Goal: Communication & Community: Answer question/provide support

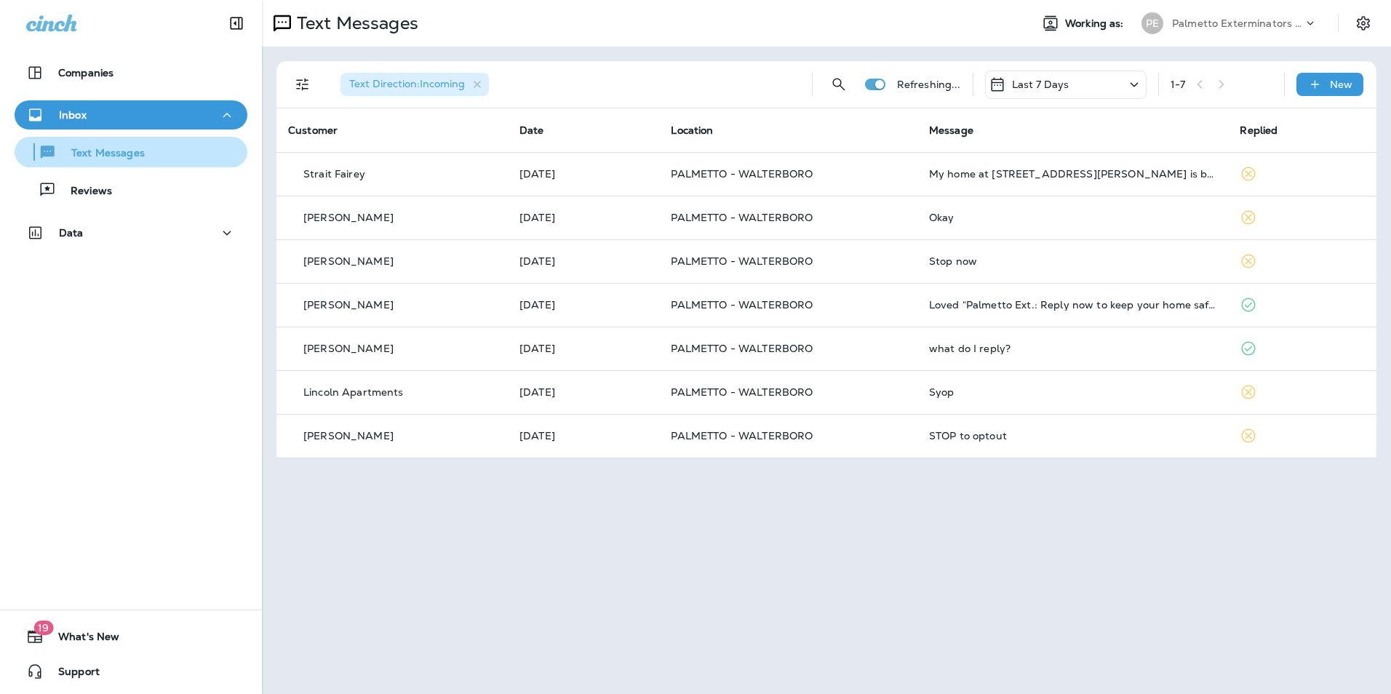
click at [171, 160] on div "Text Messages" at bounding box center [130, 152] width 221 height 22
click at [197, 161] on div "Text Messages" at bounding box center [130, 152] width 221 height 22
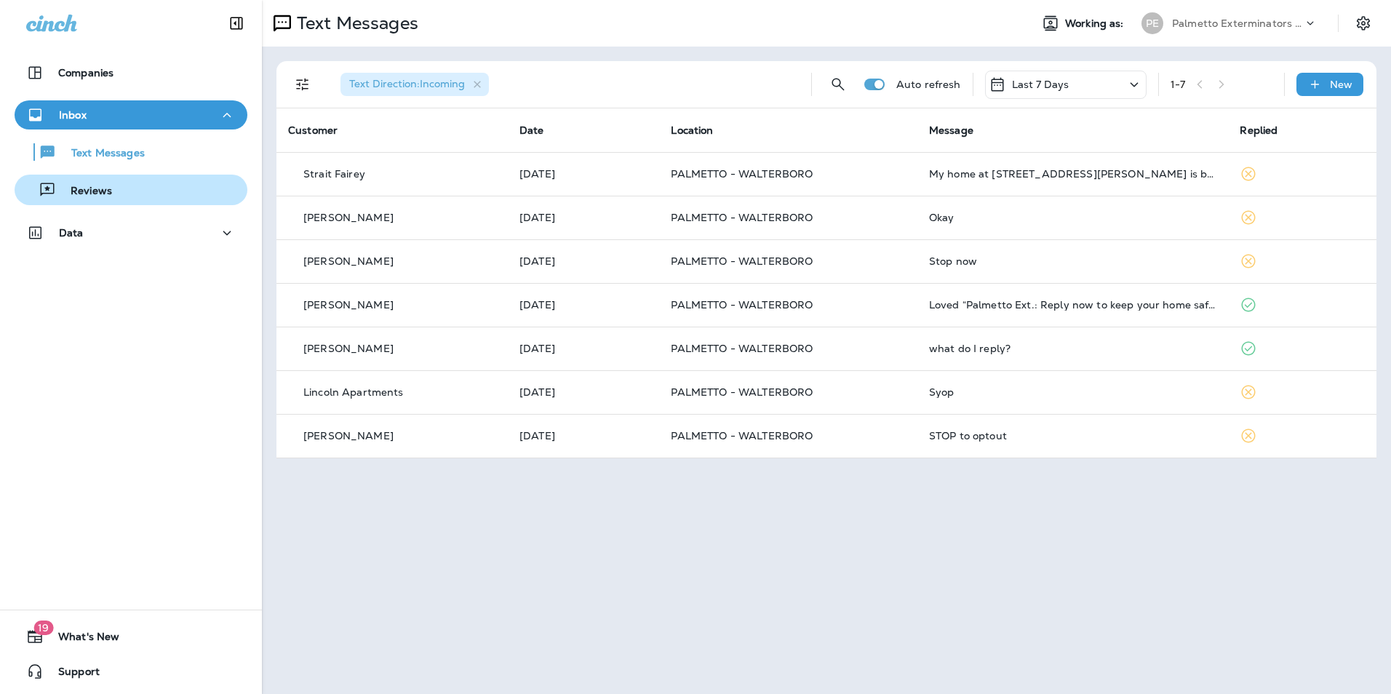
click at [170, 195] on div "Reviews" at bounding box center [130, 190] width 221 height 22
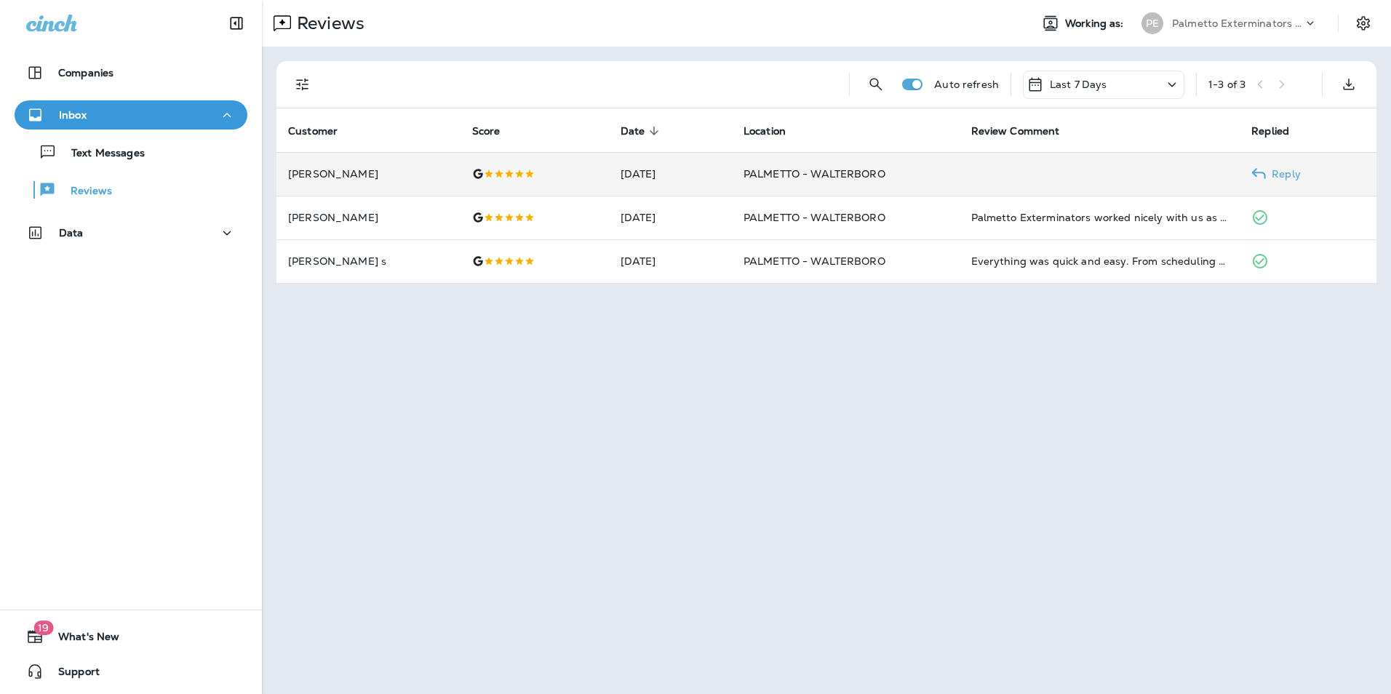
click at [802, 189] on td "PALMETTO - WALTERBORO" at bounding box center [846, 174] width 228 height 44
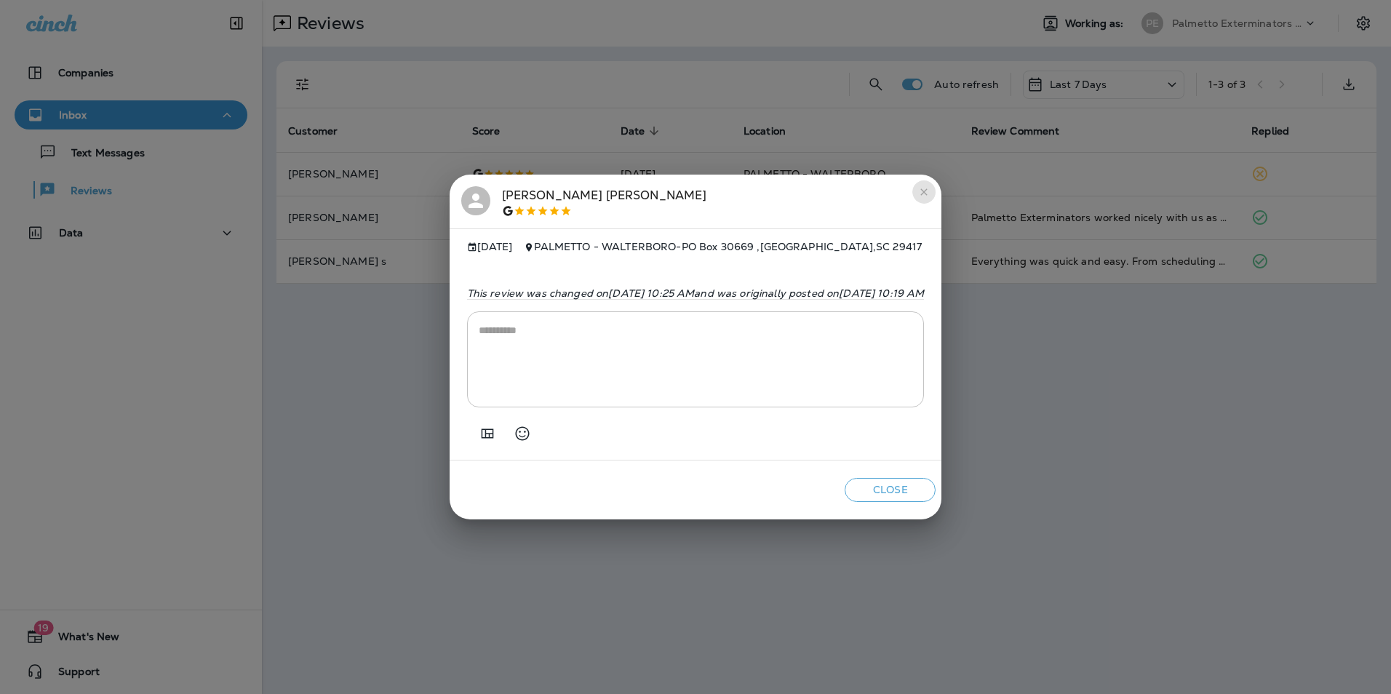
click at [930, 188] on icon "close" at bounding box center [924, 192] width 12 height 12
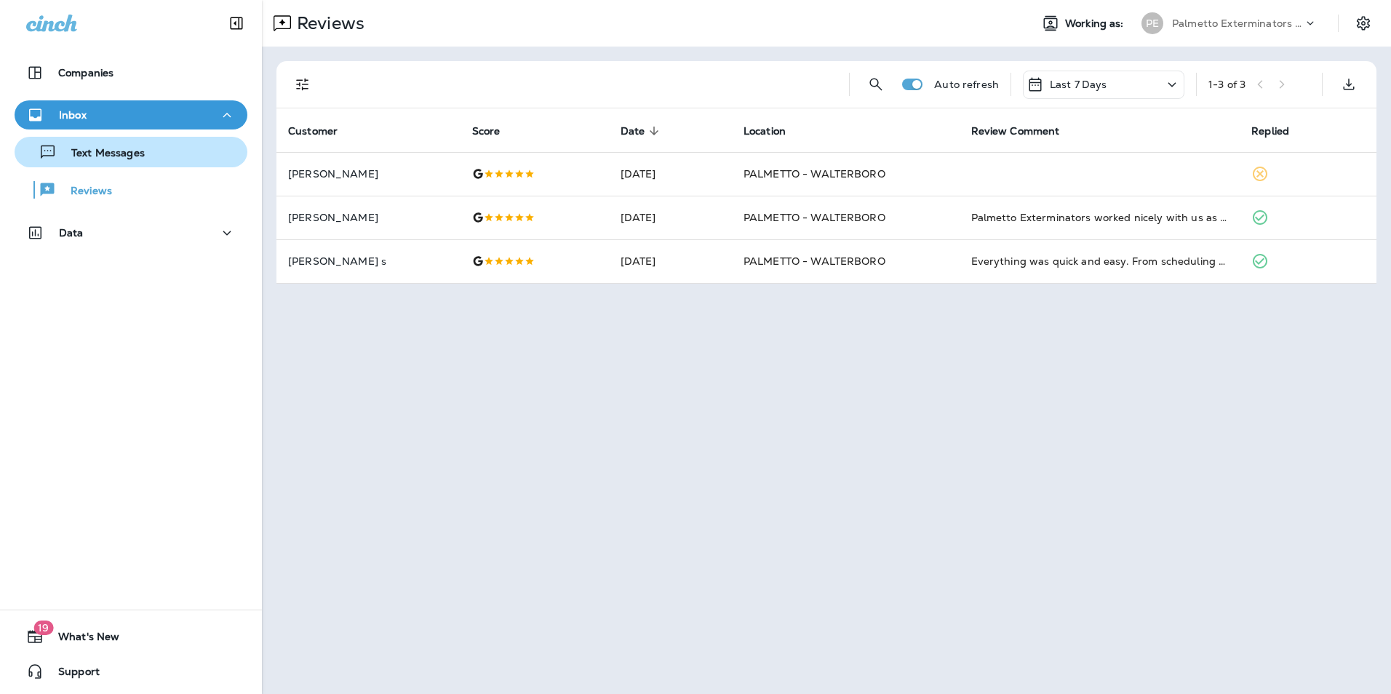
click at [122, 164] on button "Text Messages" at bounding box center [131, 152] width 233 height 31
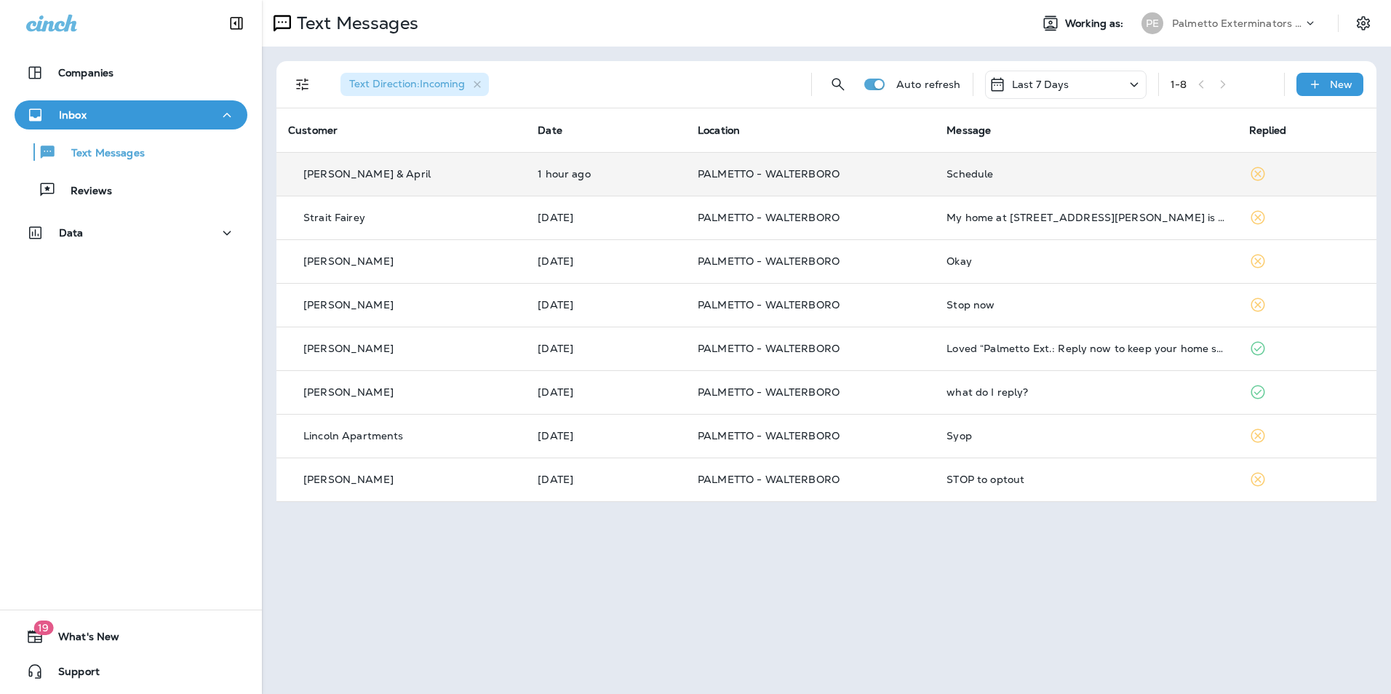
click at [957, 172] on div "Schedule" at bounding box center [1085, 174] width 279 height 12
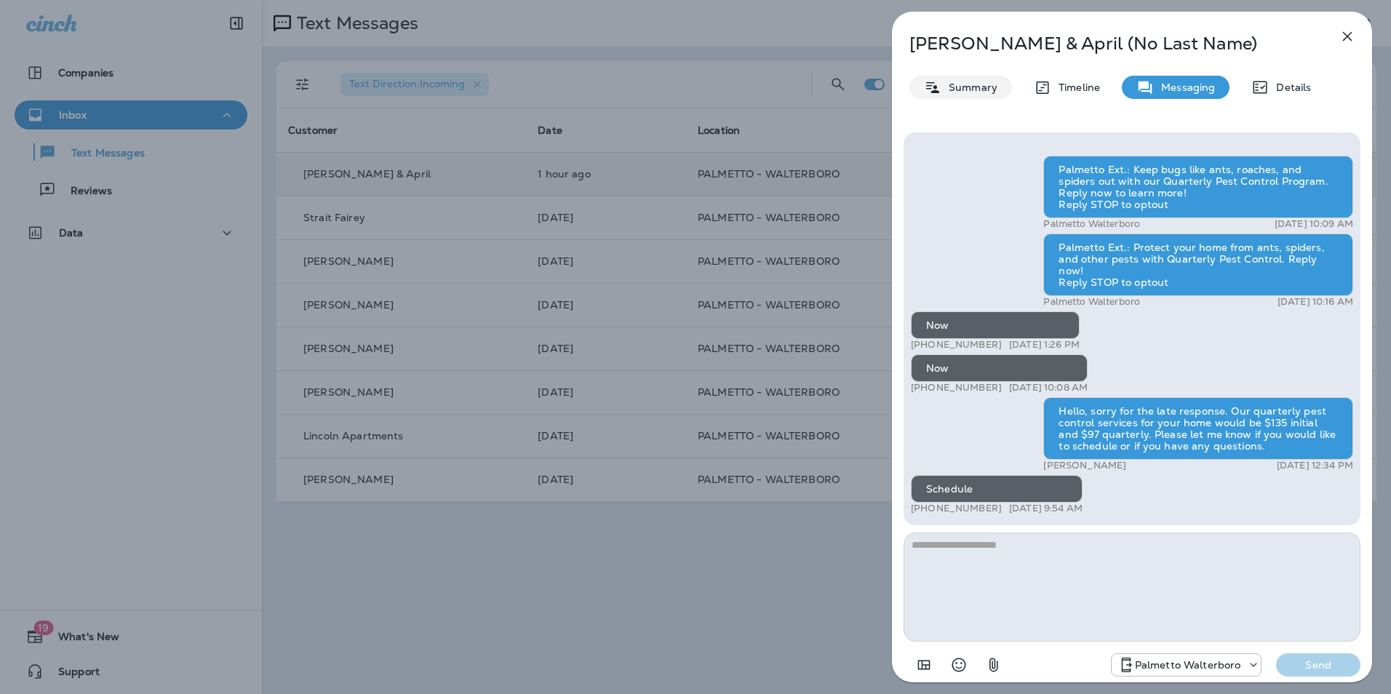
click at [979, 92] on p "Summary" at bounding box center [969, 87] width 56 height 12
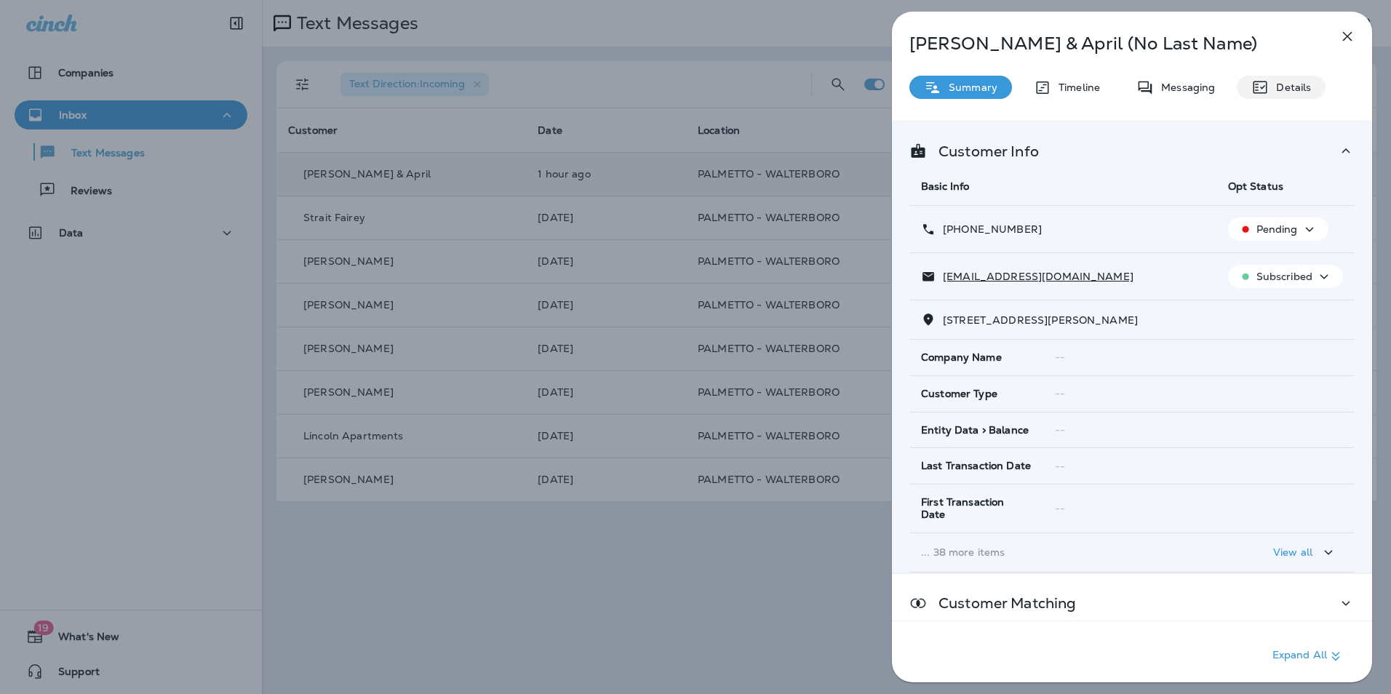
click at [1279, 94] on div "Details" at bounding box center [1281, 87] width 89 height 23
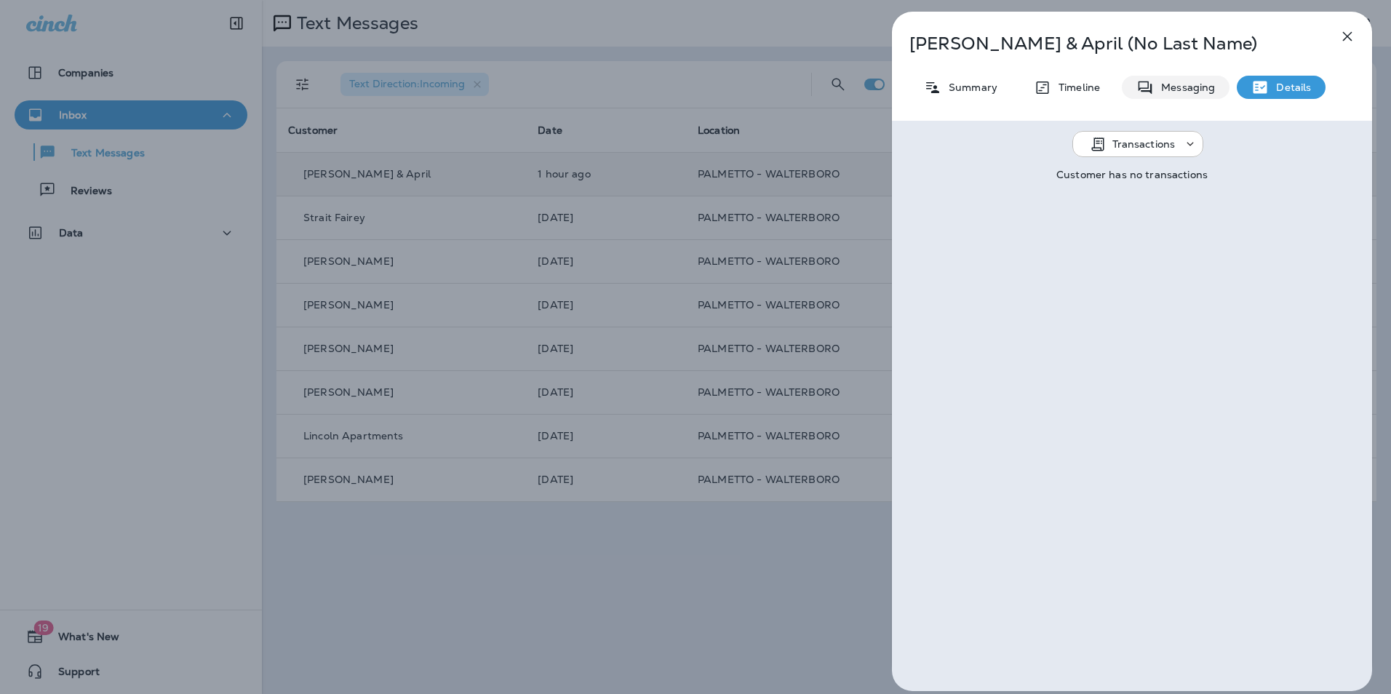
click at [1214, 94] on div "Messaging" at bounding box center [1176, 87] width 108 height 23
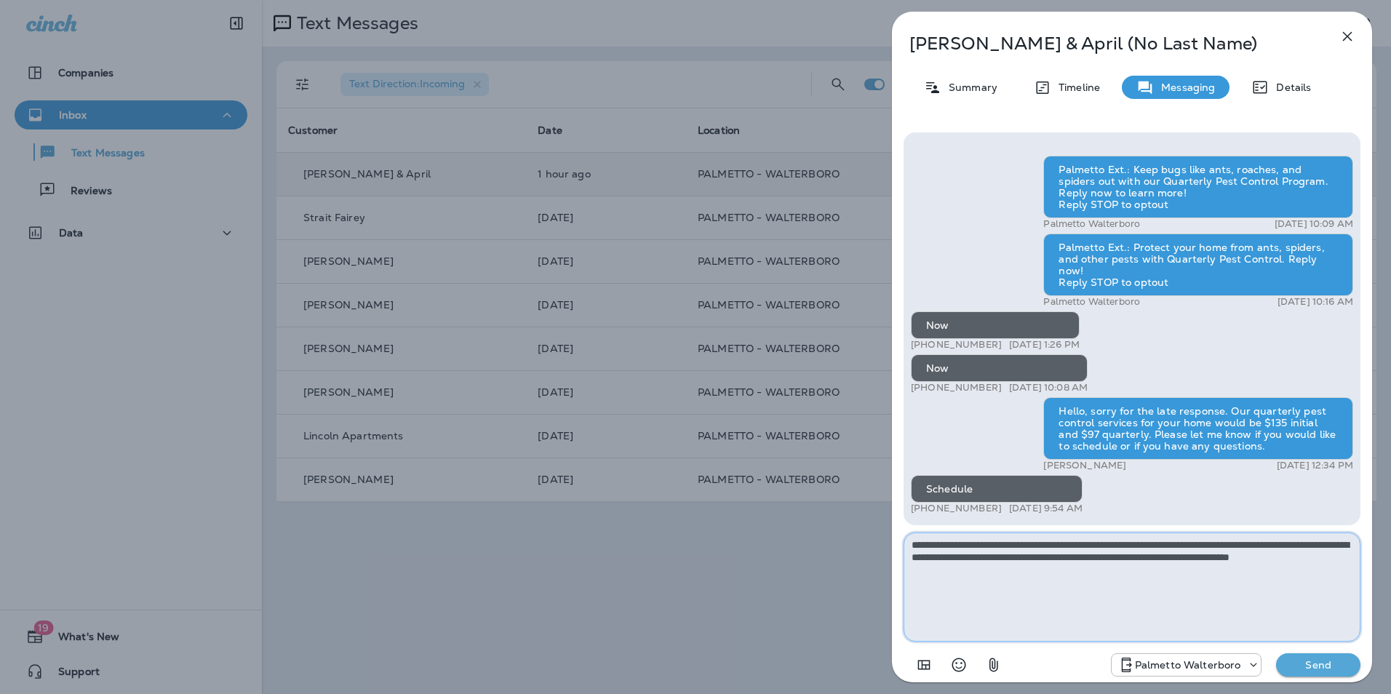
click at [1007, 579] on textarea "**********" at bounding box center [1131, 586] width 457 height 109
type textarea "**********"
click at [1325, 663] on p "Send" at bounding box center [1318, 664] width 61 height 13
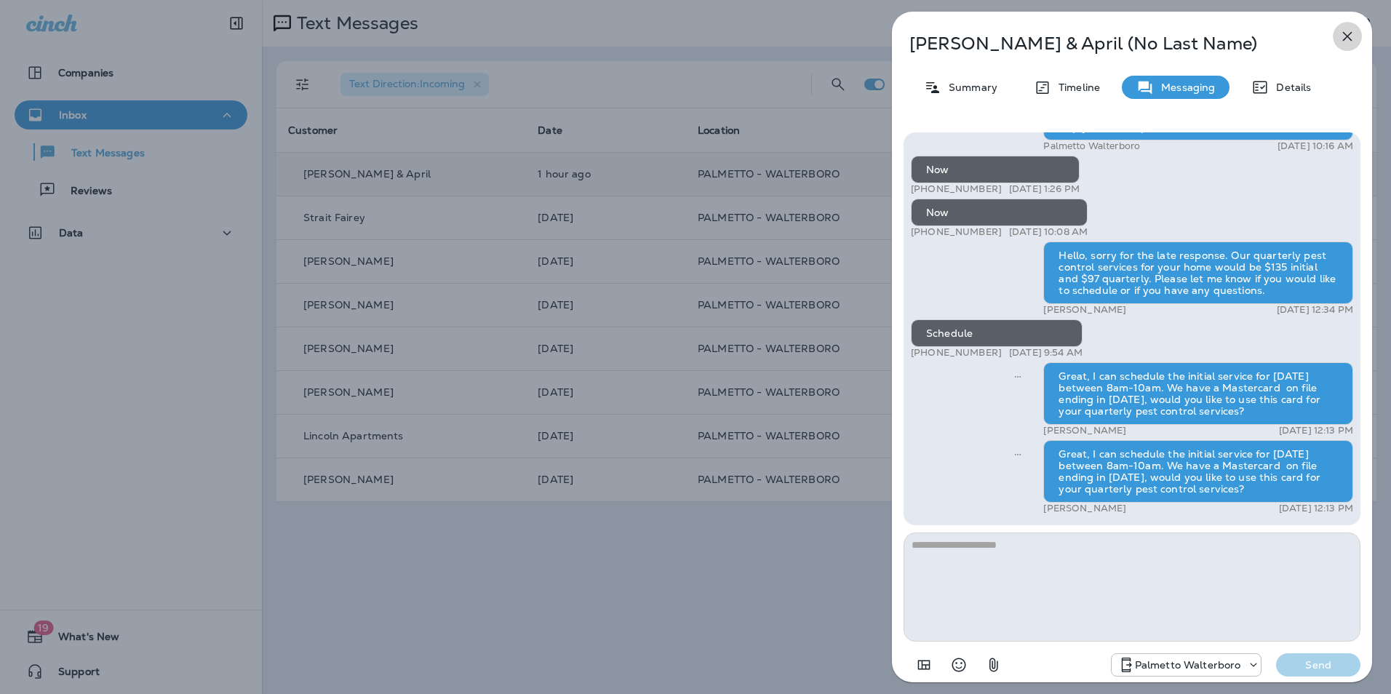
click at [1358, 43] on button "button" at bounding box center [1347, 36] width 29 height 29
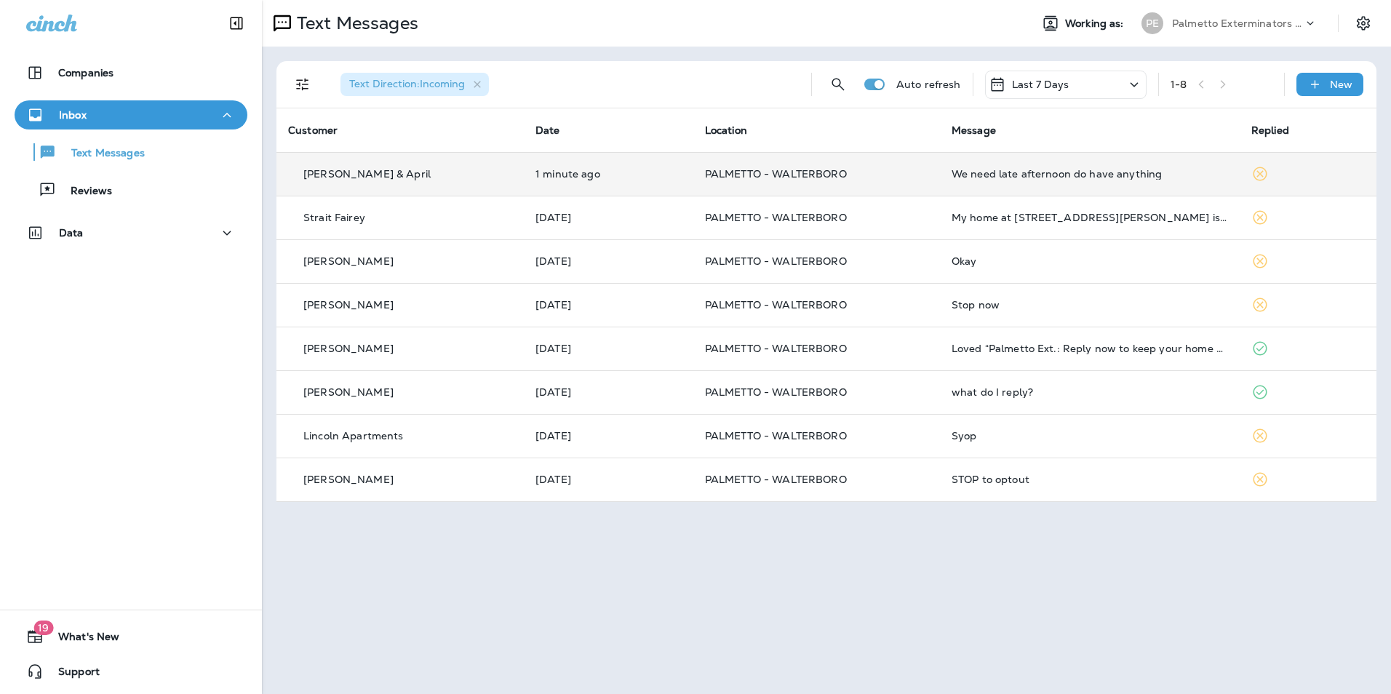
click at [984, 175] on div "We need late afternoon do have anything" at bounding box center [1089, 174] width 276 height 12
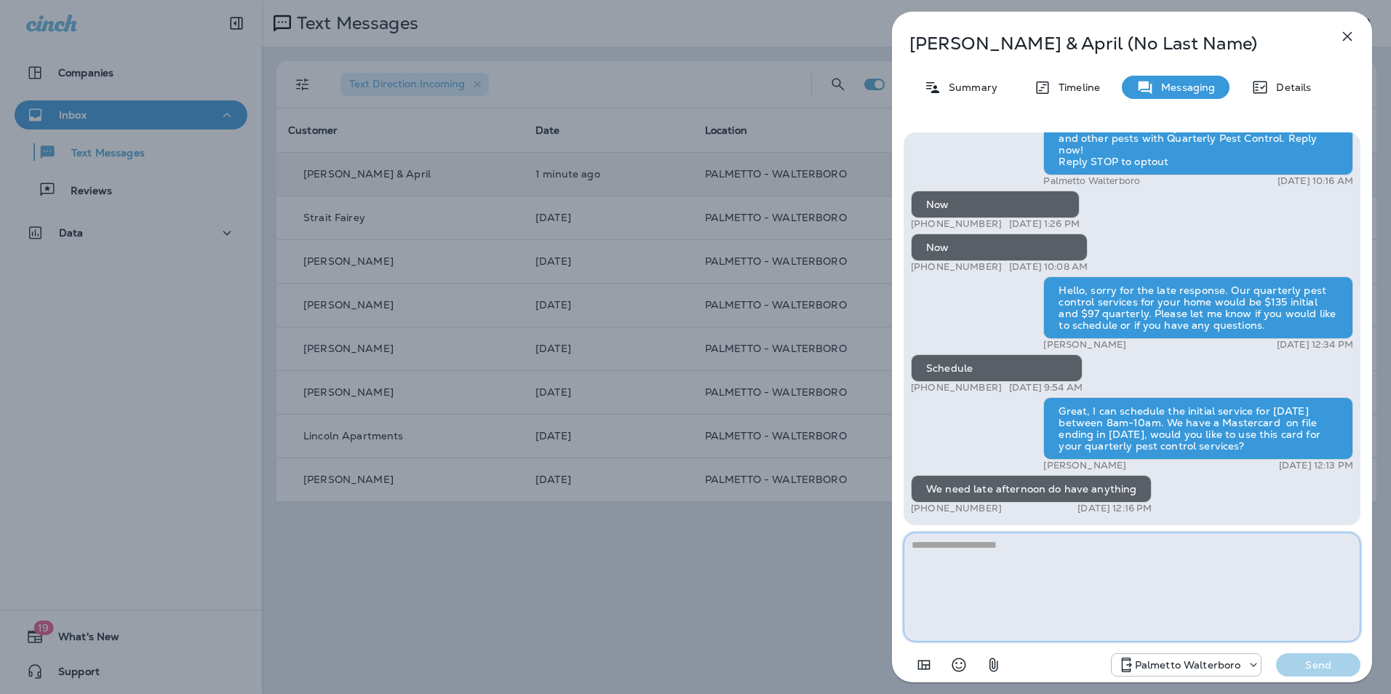
click at [1088, 556] on textarea at bounding box center [1131, 586] width 457 height 109
type textarea "**********"
click at [1322, 662] on p "Send" at bounding box center [1318, 664] width 61 height 13
click at [1312, 669] on p "Send" at bounding box center [1318, 664] width 61 height 13
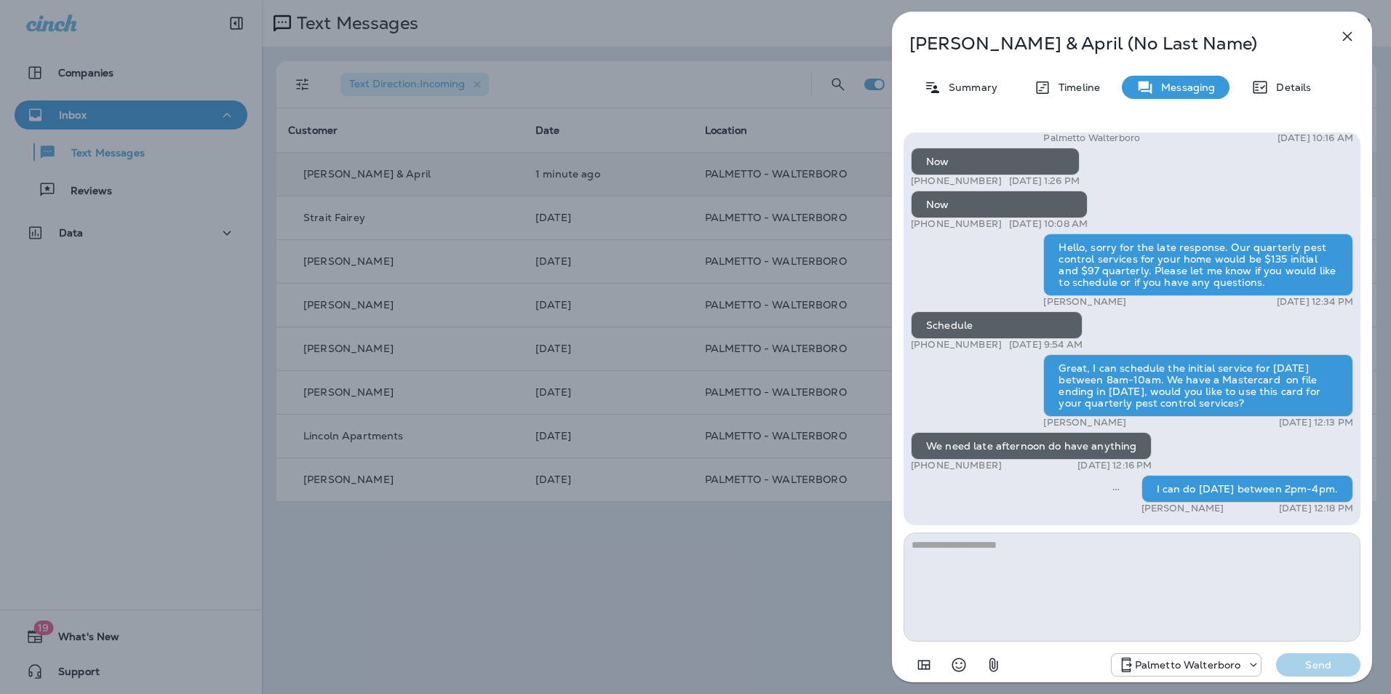
click at [1352, 39] on icon "button" at bounding box center [1346, 36] width 17 height 17
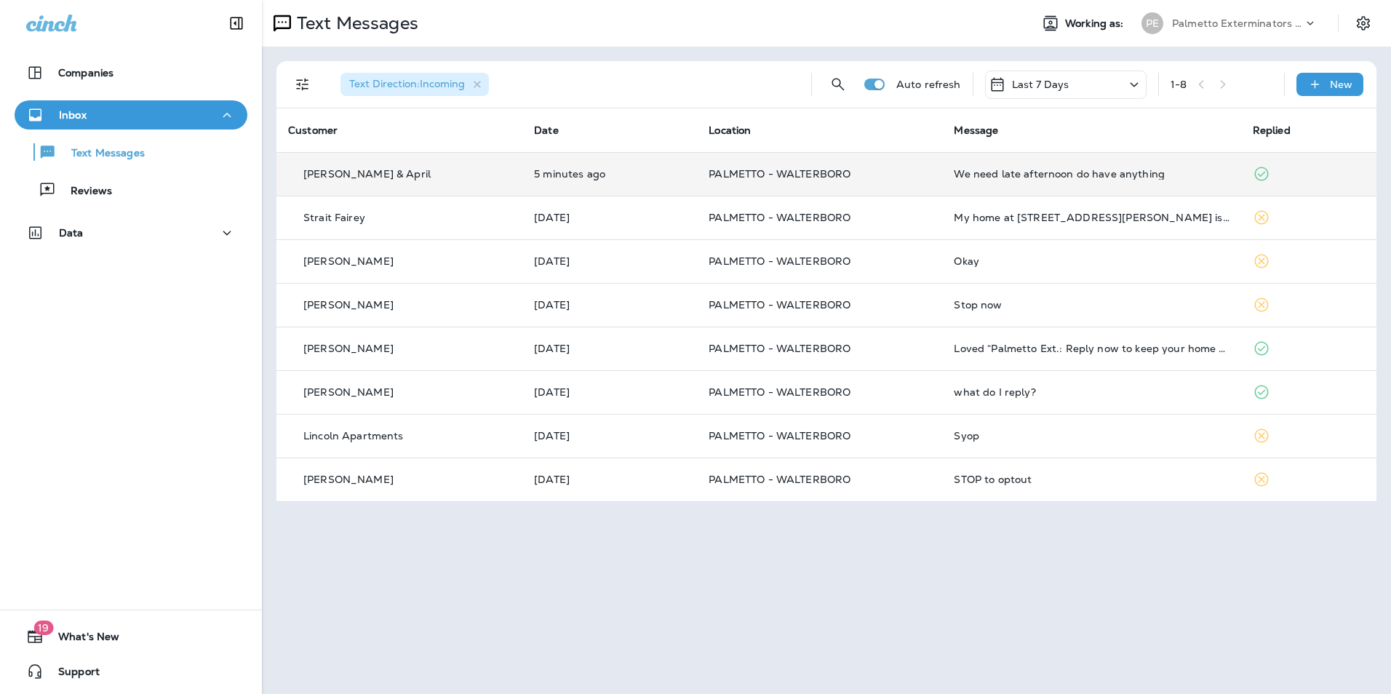
click at [1125, 185] on td "We need late afternoon do have anything" at bounding box center [1091, 174] width 298 height 44
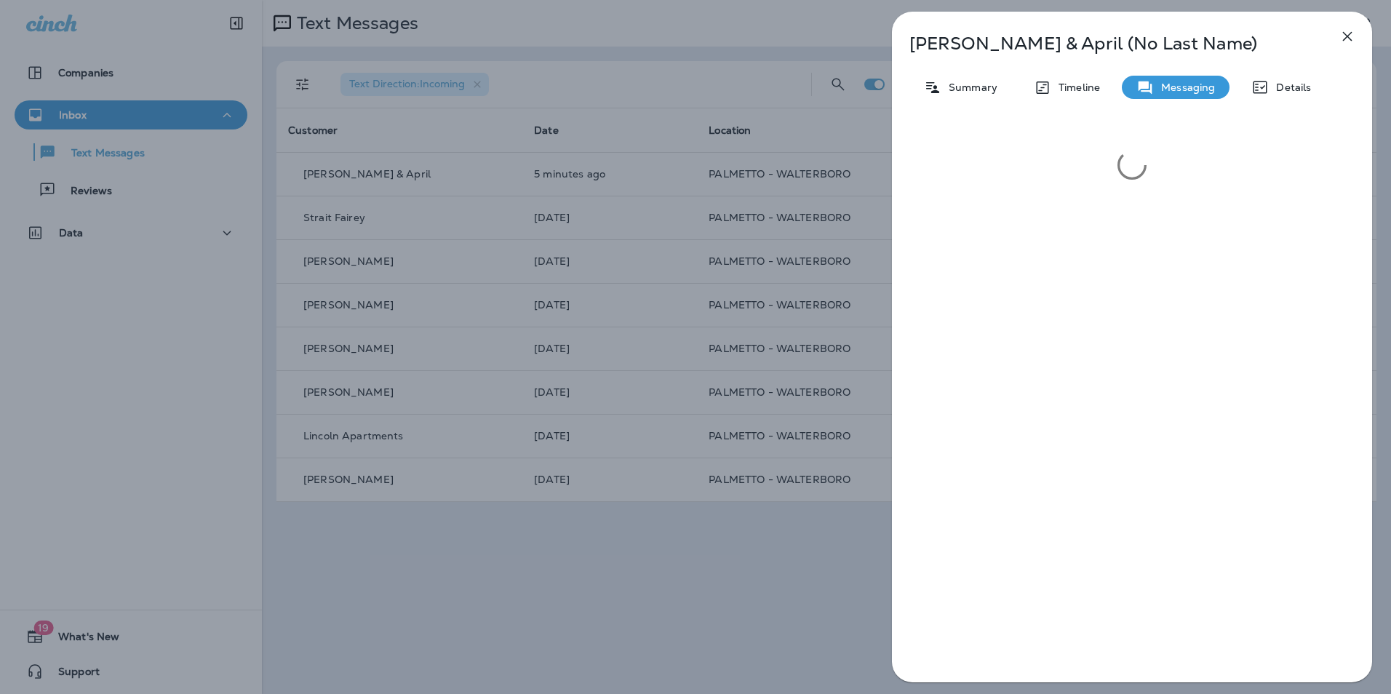
click at [1341, 36] on icon "button" at bounding box center [1346, 36] width 17 height 17
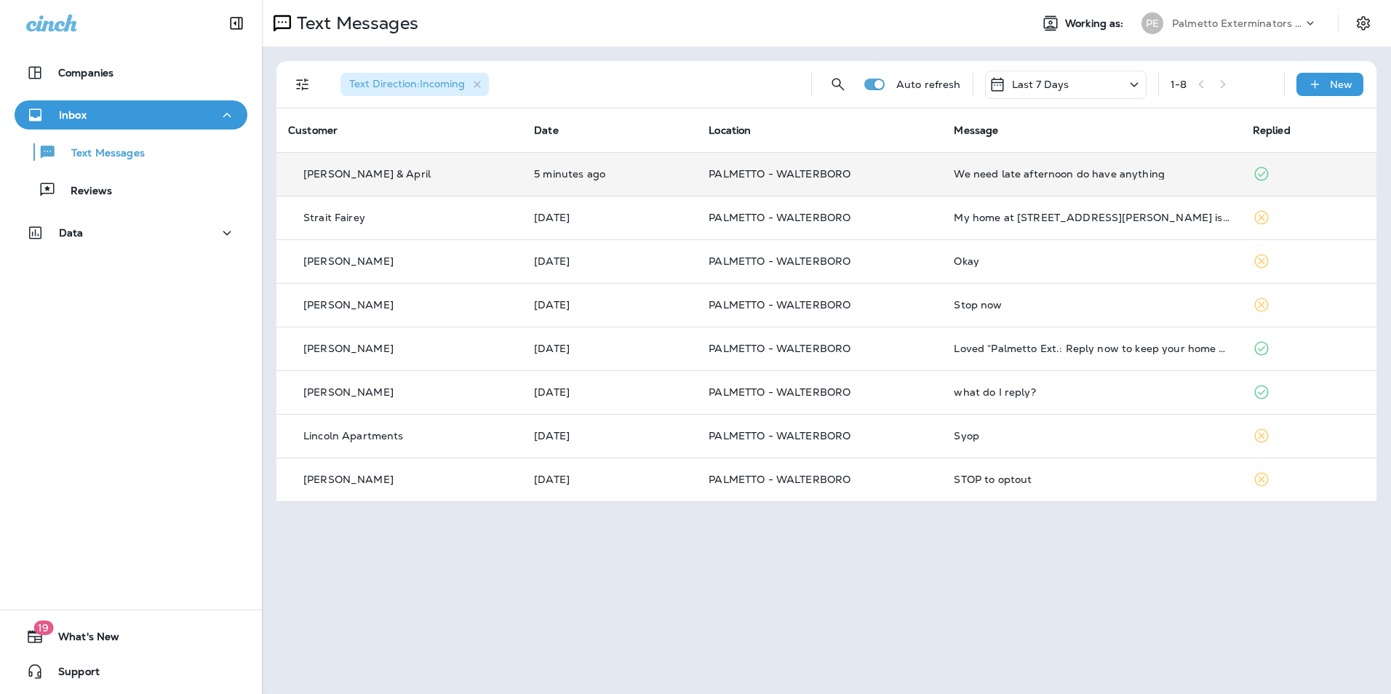
click at [893, 180] on td "PALMETTO - WALTERBORO" at bounding box center [819, 174] width 245 height 44
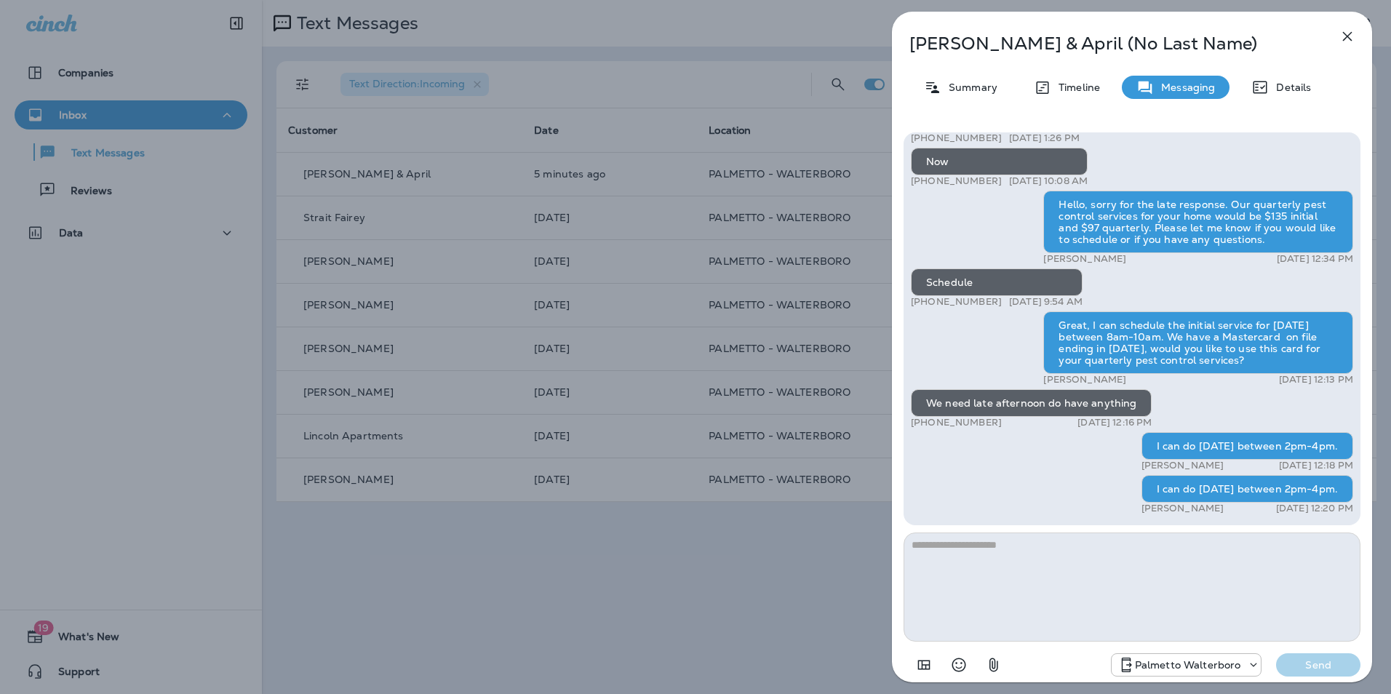
click at [1345, 36] on icon "button" at bounding box center [1346, 36] width 17 height 17
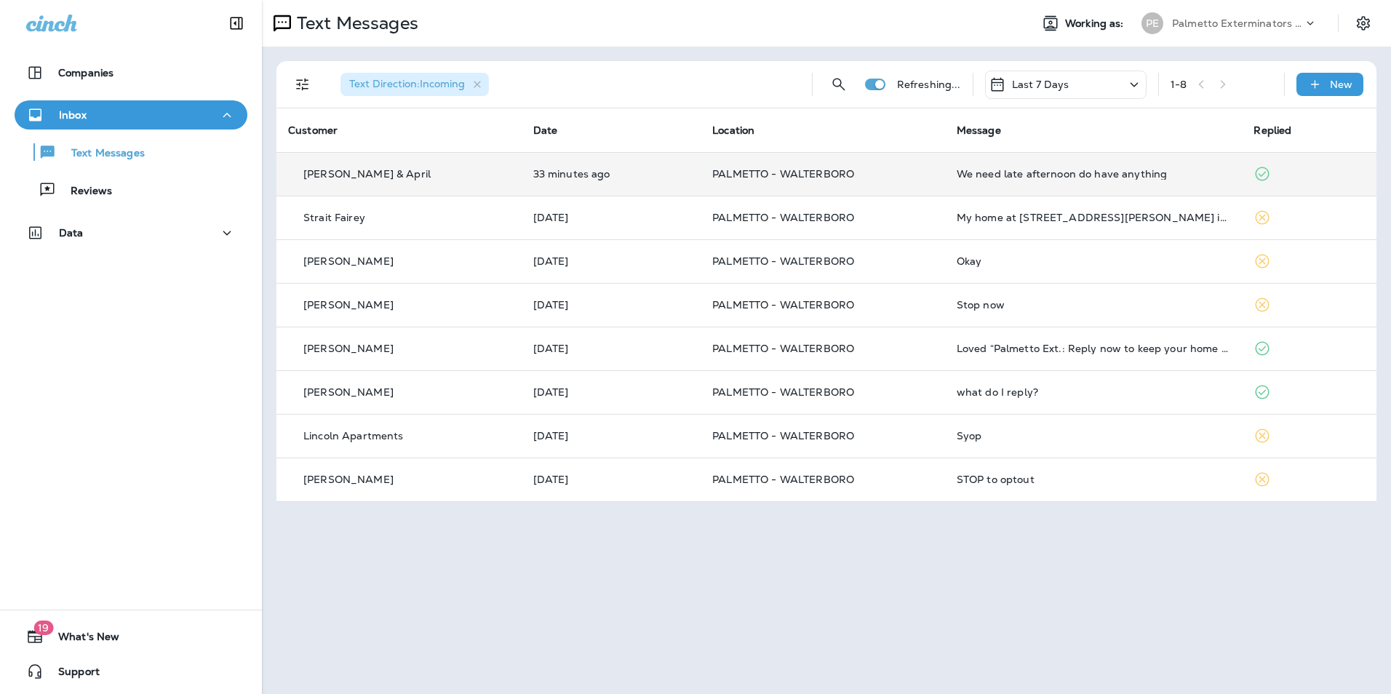
click at [1168, 181] on td "We need late afternoon do have anything" at bounding box center [1094, 174] width 298 height 44
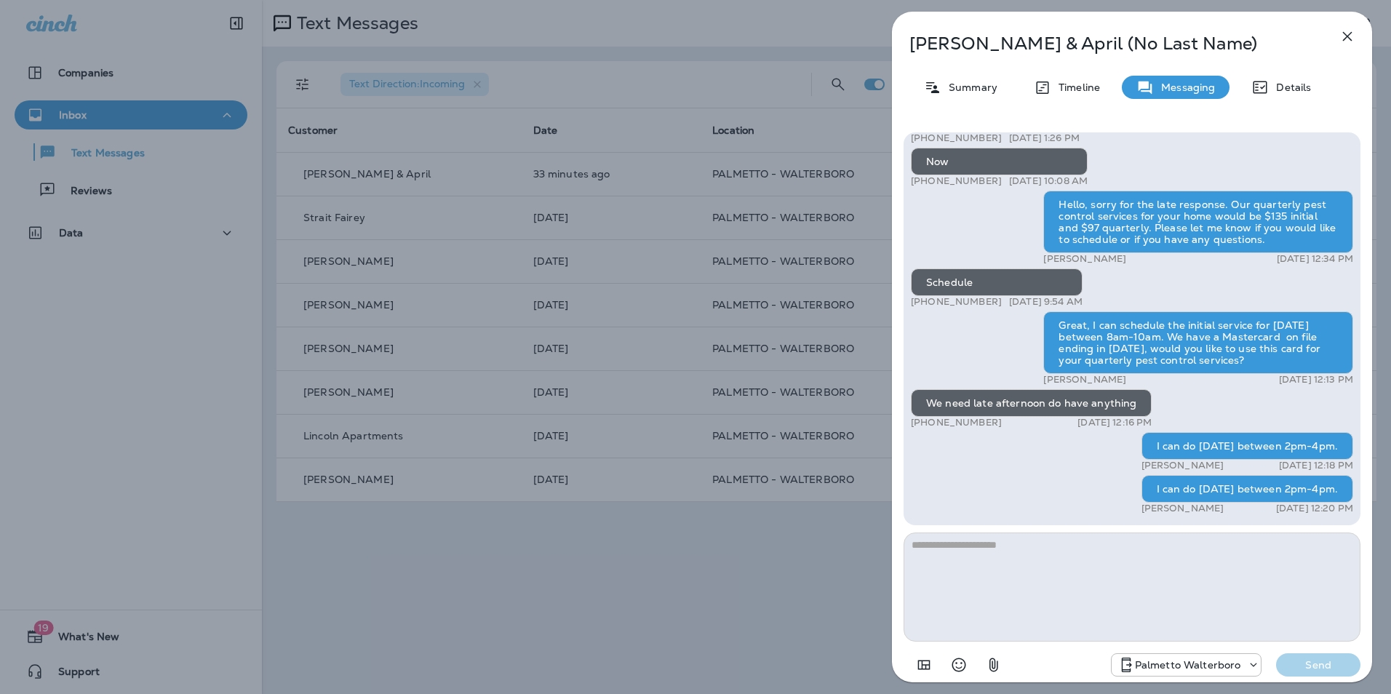
click at [1338, 37] on button "button" at bounding box center [1347, 36] width 29 height 29
